Goal: Task Accomplishment & Management: Manage account settings

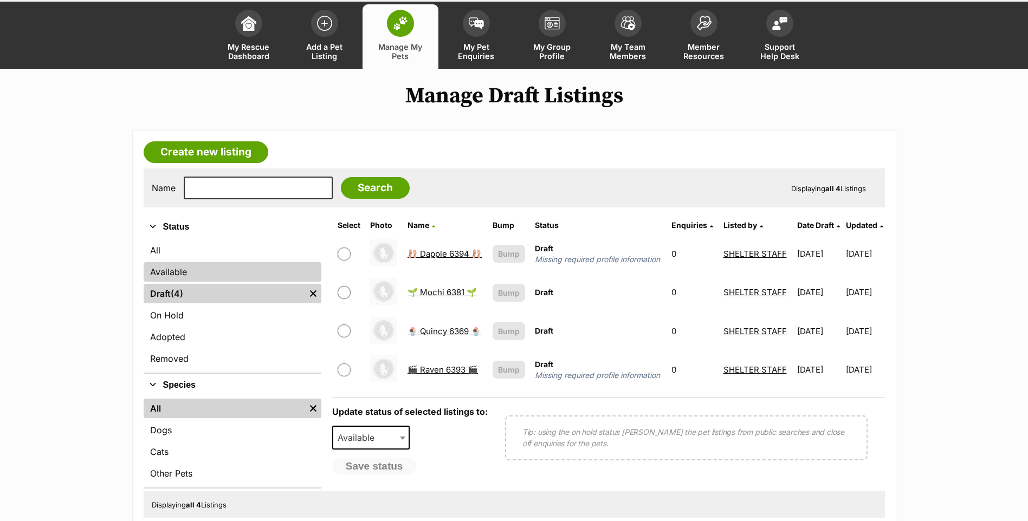
click at [191, 265] on link "Available" at bounding box center [233, 272] width 178 height 20
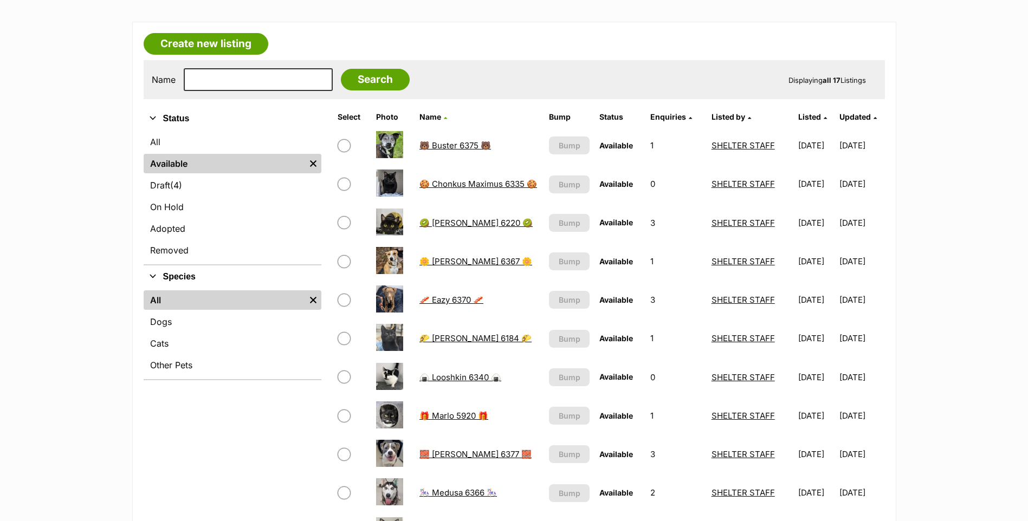
click at [439, 144] on link "🐻 Buster 6375 🐻" at bounding box center [455, 145] width 72 height 10
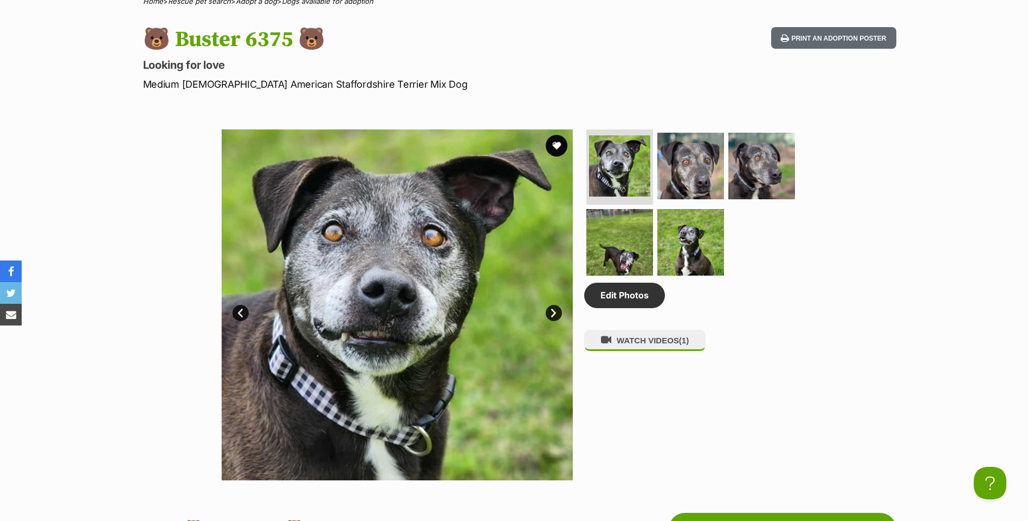
scroll to position [434, 0]
